Goal: Task Accomplishment & Management: Manage account settings

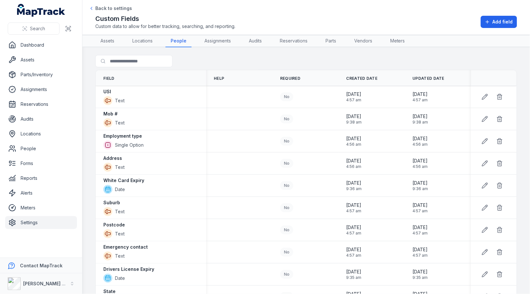
click at [34, 225] on link "Settings" at bounding box center [41, 222] width 72 height 13
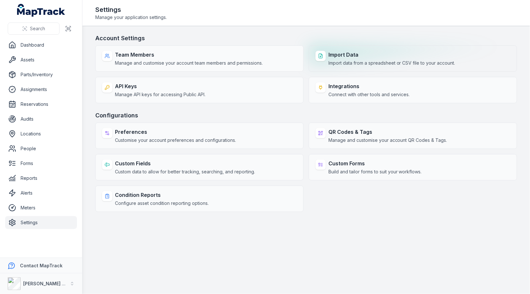
click at [362, 63] on span "Import data from a spreadsheet or CSV file to your account." at bounding box center [392, 63] width 127 height 6
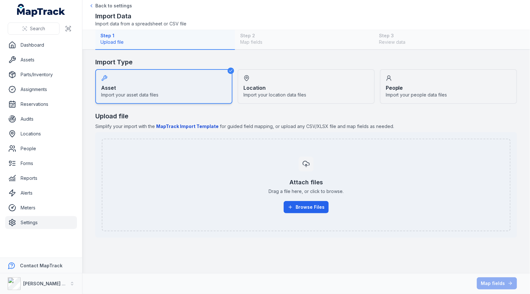
click at [414, 84] on div "People Import your people data files" at bounding box center [448, 86] width 137 height 35
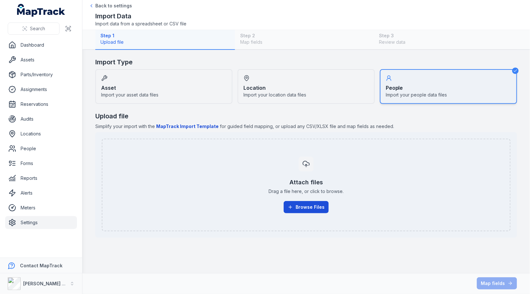
click at [315, 208] on button "Browse Files" at bounding box center [306, 207] width 45 height 12
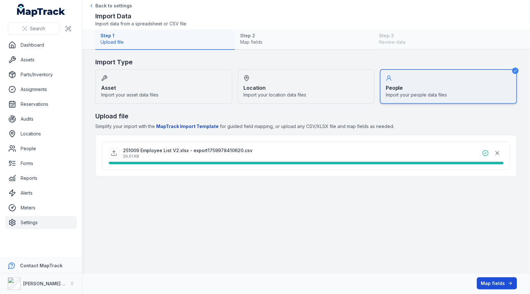
click at [491, 282] on button "Map fields" at bounding box center [497, 284] width 40 height 12
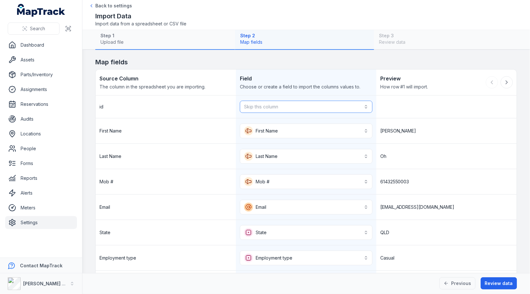
click at [324, 108] on button "Skip this column" at bounding box center [306, 107] width 133 height 12
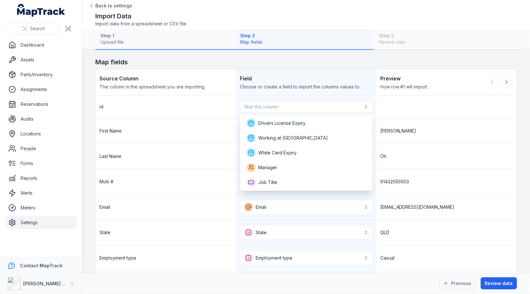
click at [332, 97] on div "Skip this column" at bounding box center [306, 107] width 140 height 23
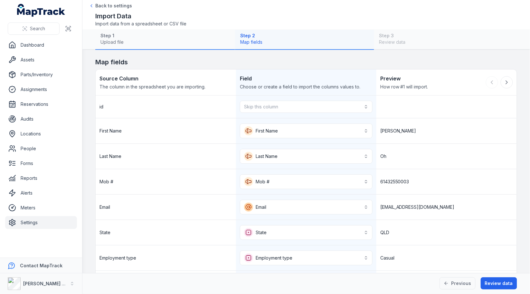
click at [47, 220] on link "Settings" at bounding box center [41, 222] width 72 height 13
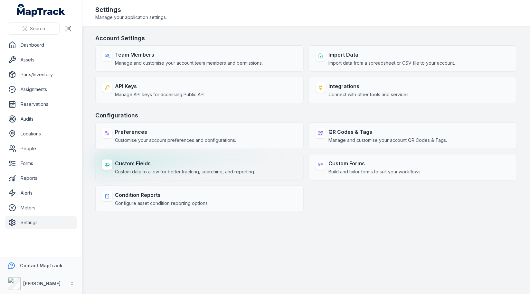
click at [223, 161] on strong "Custom Fields" at bounding box center [185, 164] width 140 height 8
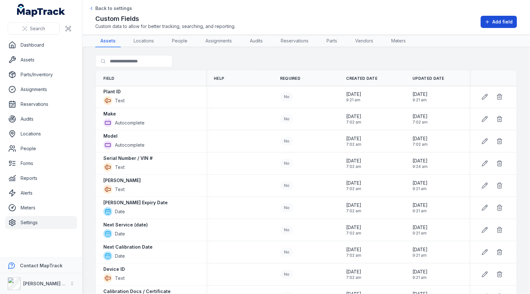
click at [502, 23] on span "Add field" at bounding box center [503, 22] width 20 height 6
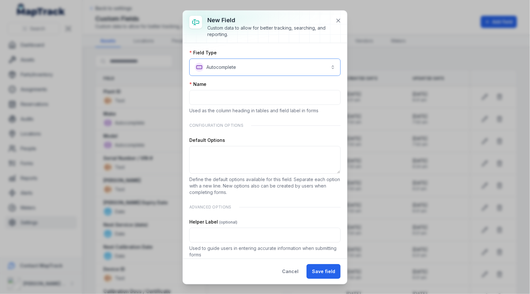
click at [247, 71] on button "**********" at bounding box center [264, 67] width 151 height 17
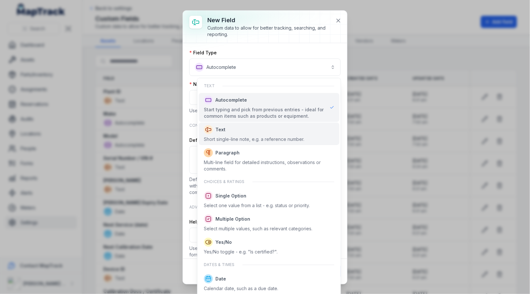
click at [248, 138] on div "Short single-line note, e.g. a reference number." at bounding box center [254, 139] width 101 height 6
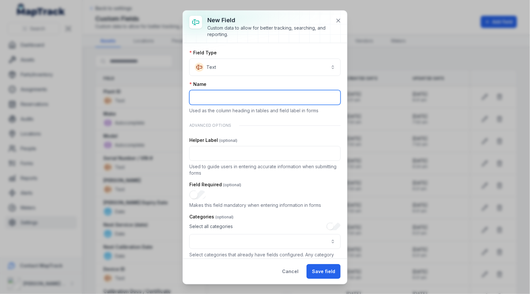
click at [242, 95] on input ":rdq:-form-item-label" at bounding box center [264, 97] width 151 height 15
type input "**"
click at [257, 85] on div "Name" at bounding box center [264, 84] width 151 height 6
click at [327, 270] on button "Save field" at bounding box center [324, 271] width 34 height 15
